Goal: Task Accomplishment & Management: Manage account settings

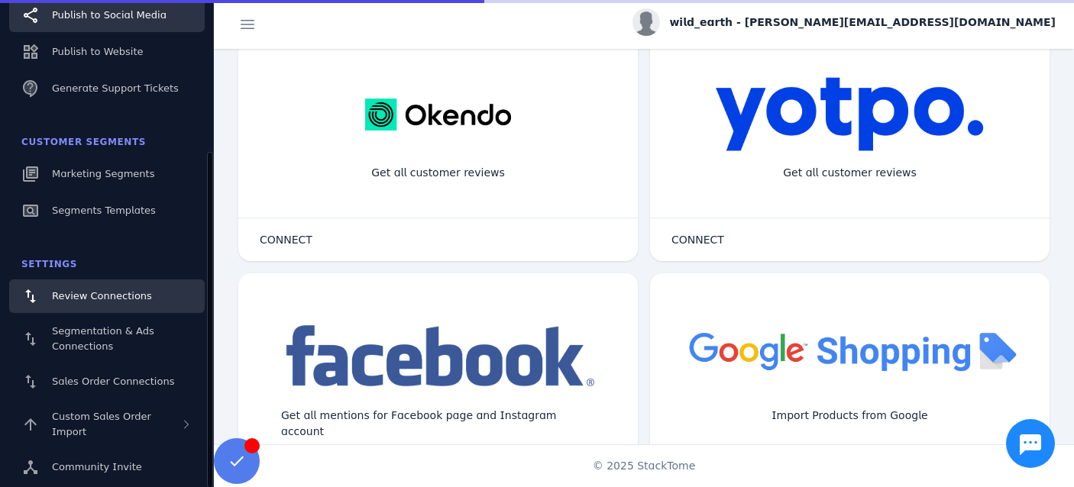
scroll to position [555, 0]
